Goal: Find specific page/section: Find specific page/section

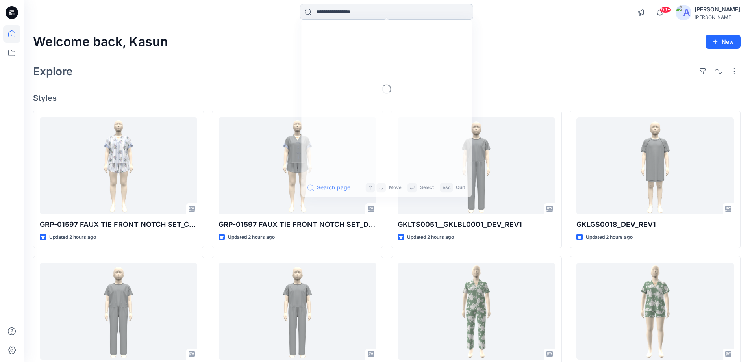
click at [327, 12] on input at bounding box center [386, 12] width 173 height 16
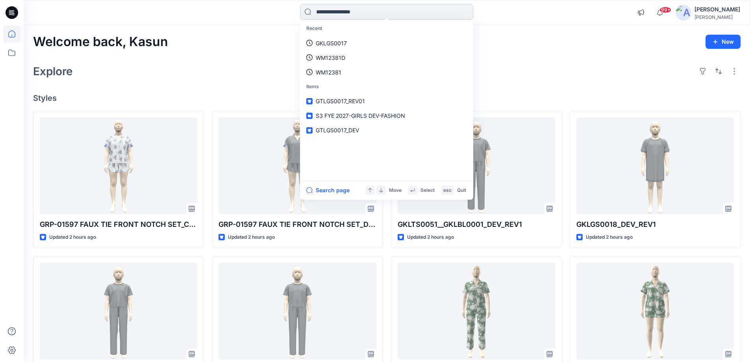
paste input "**********"
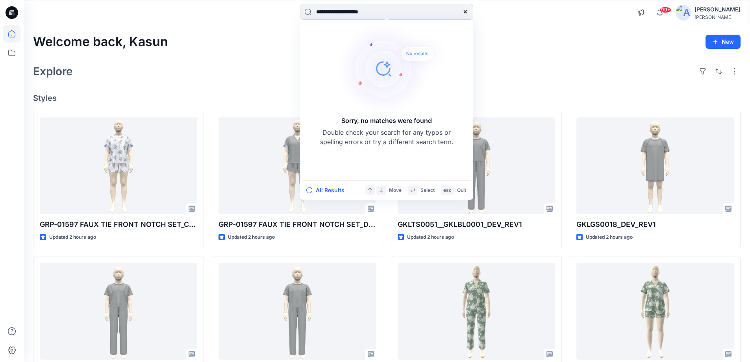
type input "**********"
click at [463, 7] on div at bounding box center [466, 12] width 16 height 16
click at [466, 13] on icon at bounding box center [465, 12] width 6 height 6
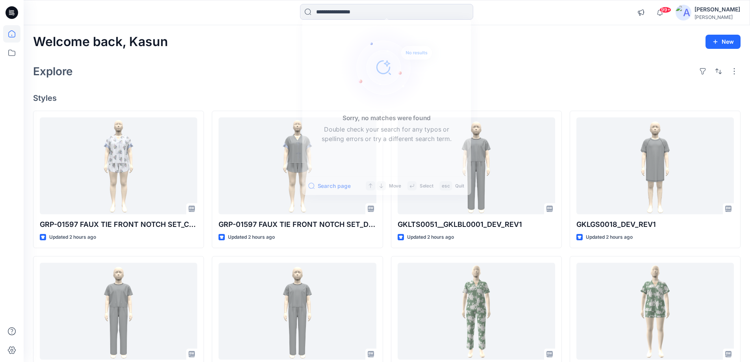
click at [504, 59] on div "Welcome back, Kasun New Explore Styles GRP-01597 FAUX TIE FRONT NOTCH SET_COLOR…" at bounding box center [387, 300] width 727 height 551
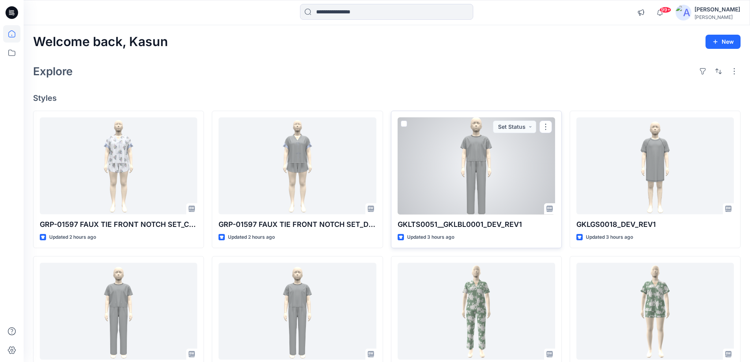
click at [481, 208] on div at bounding box center [477, 165] width 158 height 97
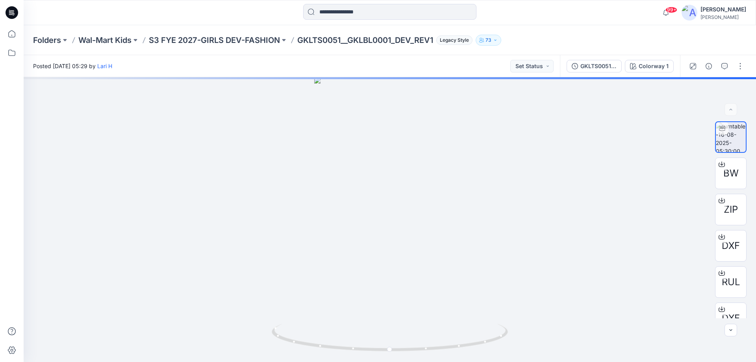
click at [15, 13] on icon at bounding box center [12, 12] width 13 height 13
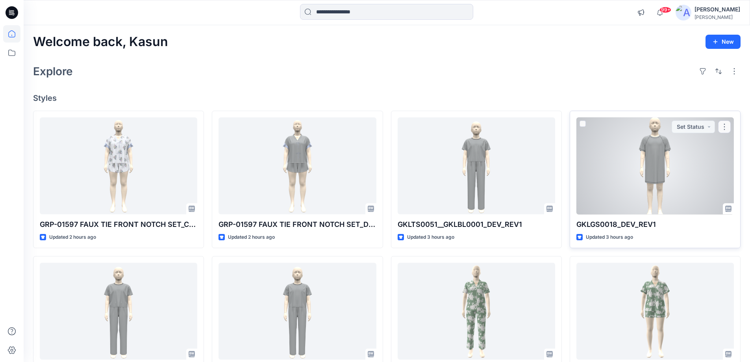
click at [638, 181] on div at bounding box center [656, 165] width 158 height 97
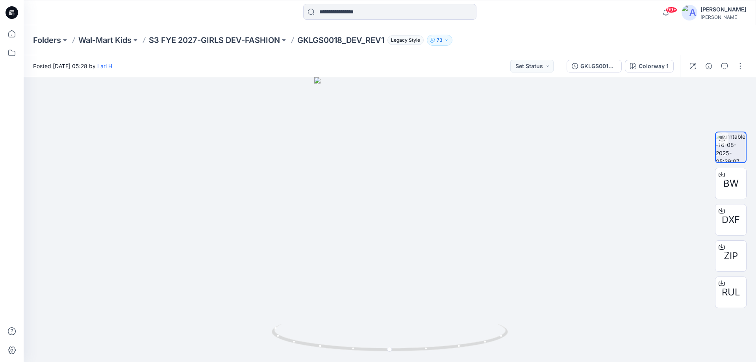
click at [12, 8] on icon at bounding box center [12, 12] width 13 height 13
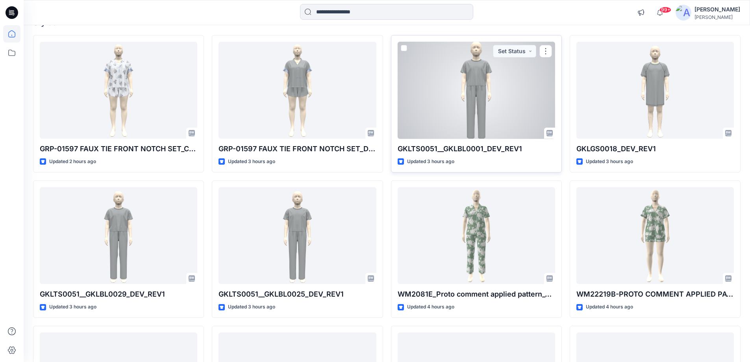
scroll to position [158, 0]
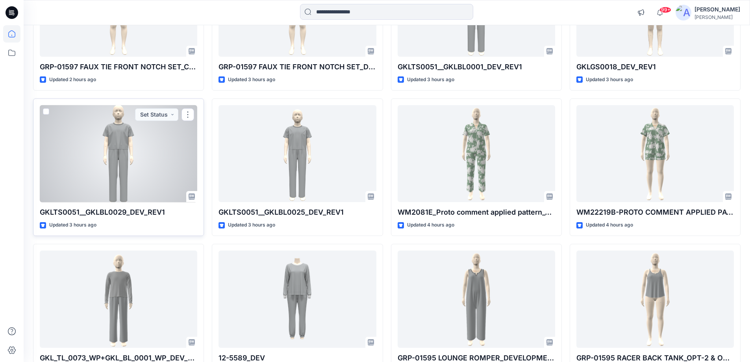
click at [161, 167] on div at bounding box center [119, 153] width 158 height 97
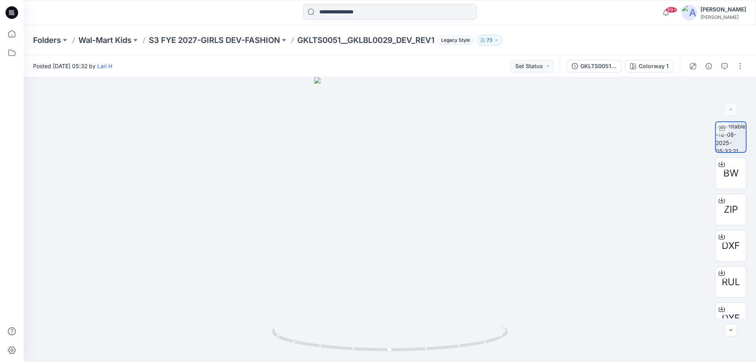
click at [13, 7] on icon at bounding box center [12, 12] width 13 height 13
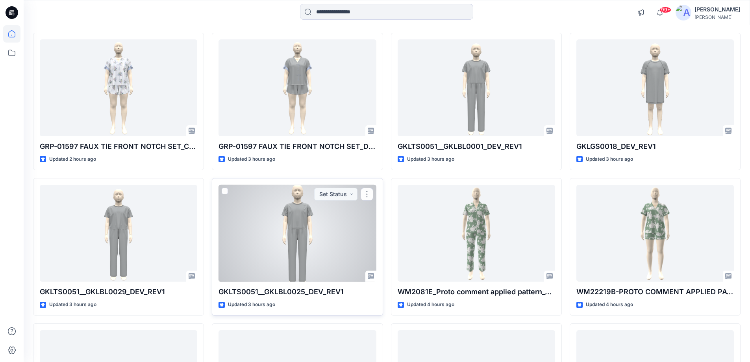
scroll to position [79, 0]
click at [289, 225] on div at bounding box center [298, 232] width 158 height 97
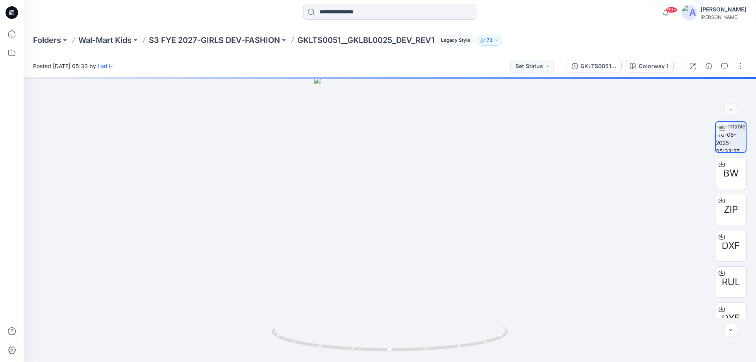
click at [12, 10] on icon at bounding box center [12, 12] width 13 height 13
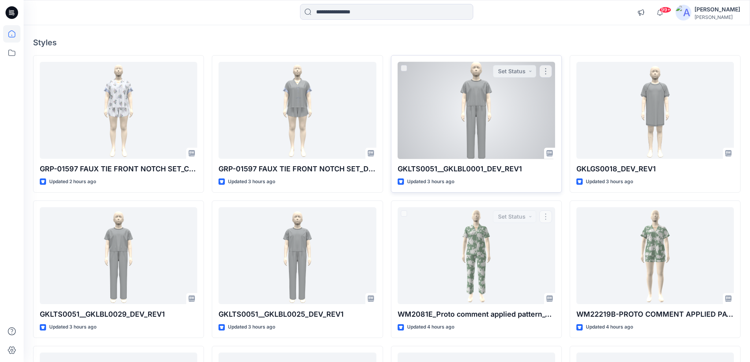
scroll to position [18, 0]
